Goal: Task Accomplishment & Management: Manage account settings

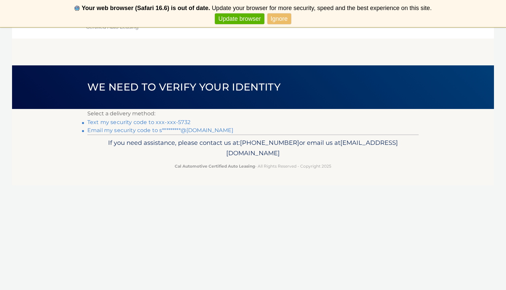
click at [127, 131] on link "Email my security code to s*********@[DOMAIN_NAME]" at bounding box center [160, 130] width 146 height 6
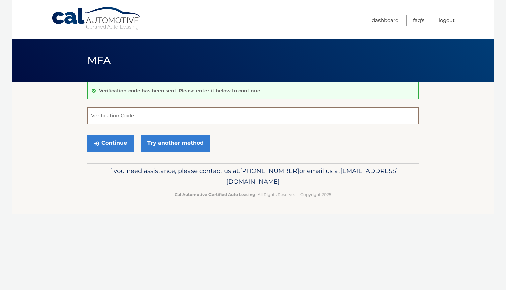
click at [131, 117] on input "Verification Code" at bounding box center [252, 115] width 331 height 17
paste input "534788"
click at [121, 141] on button "Continue" at bounding box center [110, 143] width 47 height 17
click at [117, 144] on button "Continue" at bounding box center [110, 143] width 47 height 17
click at [91, 116] on input "534788" at bounding box center [252, 115] width 331 height 17
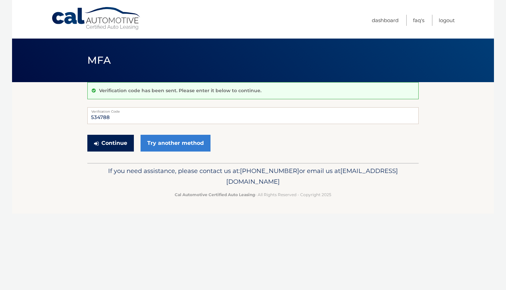
click at [118, 144] on button "Continue" at bounding box center [110, 143] width 47 height 17
click at [154, 119] on input "534788" at bounding box center [252, 115] width 331 height 17
type input "5"
type input "534788"
click at [125, 143] on button "Continue" at bounding box center [110, 143] width 47 height 17
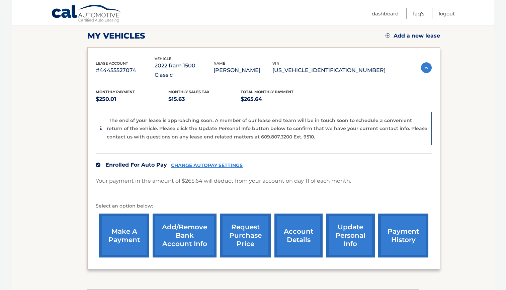
scroll to position [92, 0]
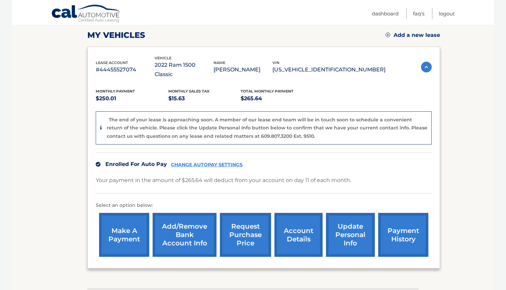
click at [126, 225] on link "make a payment" at bounding box center [124, 235] width 50 height 44
